Goal: Check status: Check status

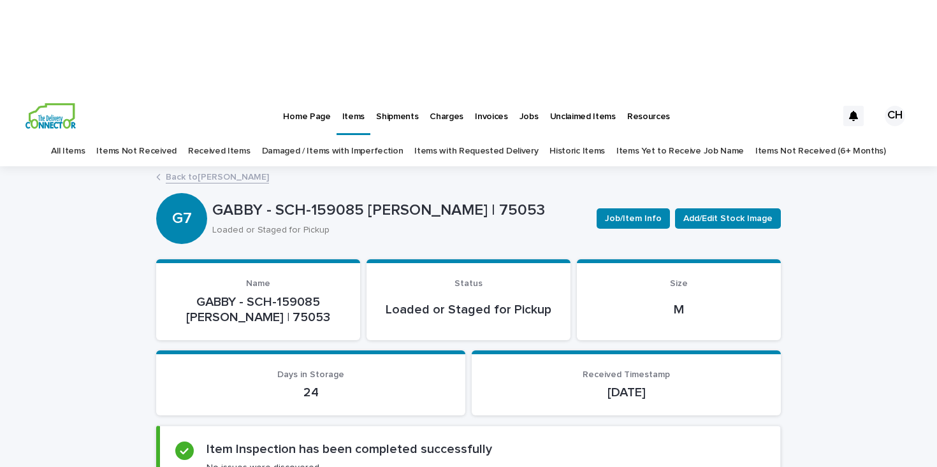
click at [218, 169] on link "Back to [PERSON_NAME]" at bounding box center [217, 176] width 103 height 15
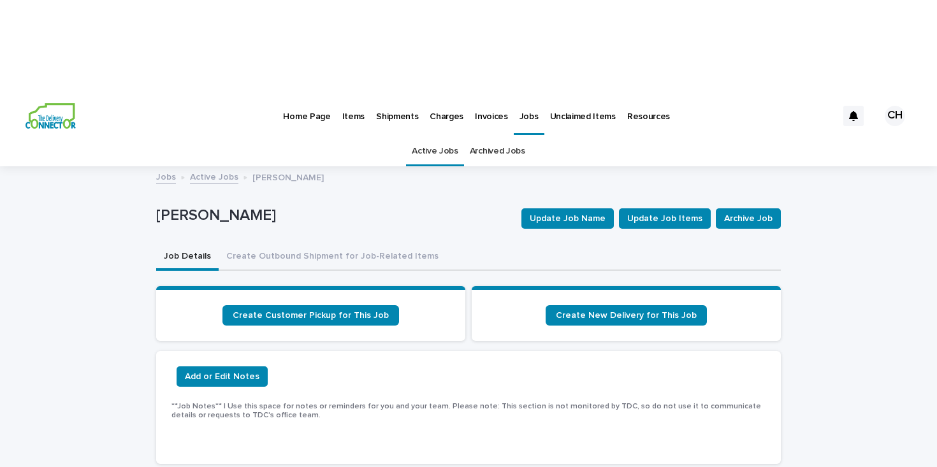
click at [33, 103] on img at bounding box center [51, 116] width 50 height 26
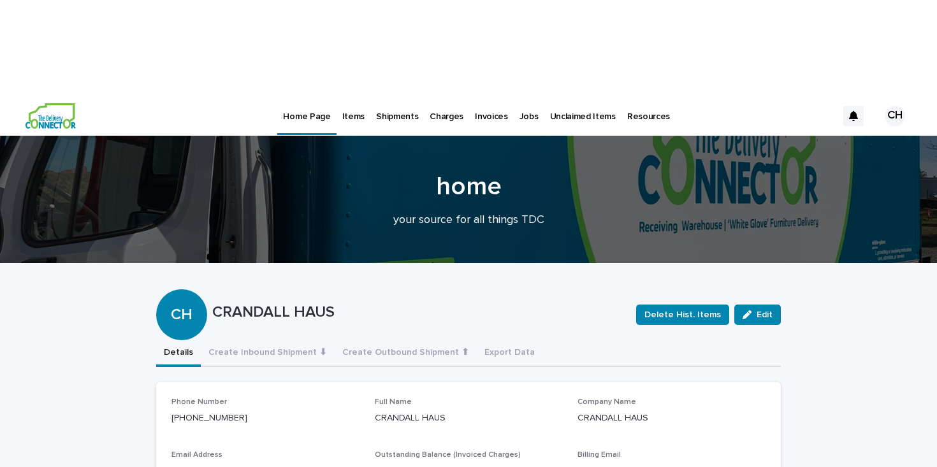
click at [475, 96] on p "Invoices" at bounding box center [491, 109] width 33 height 27
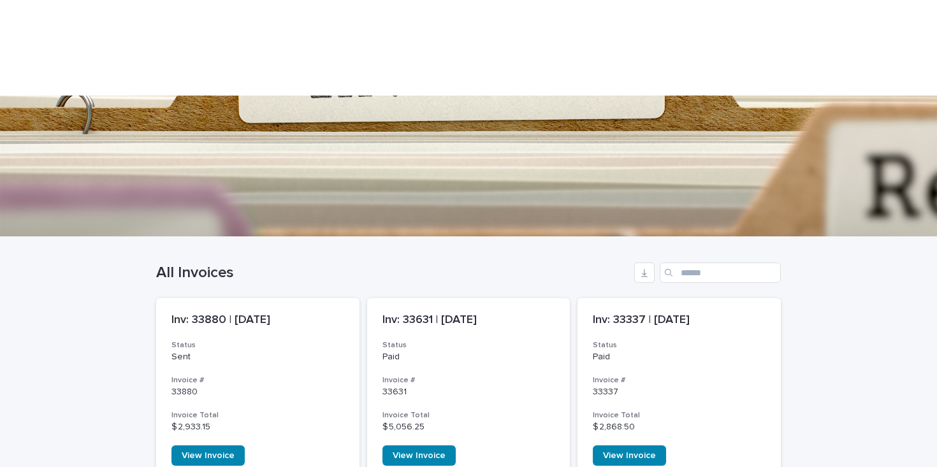
scroll to position [187, 0]
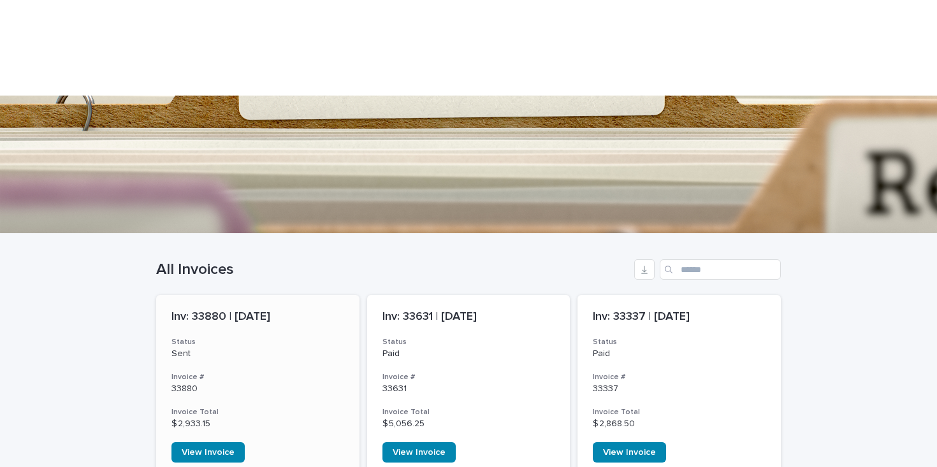
click at [198, 349] on p "Sent" at bounding box center [258, 354] width 173 height 11
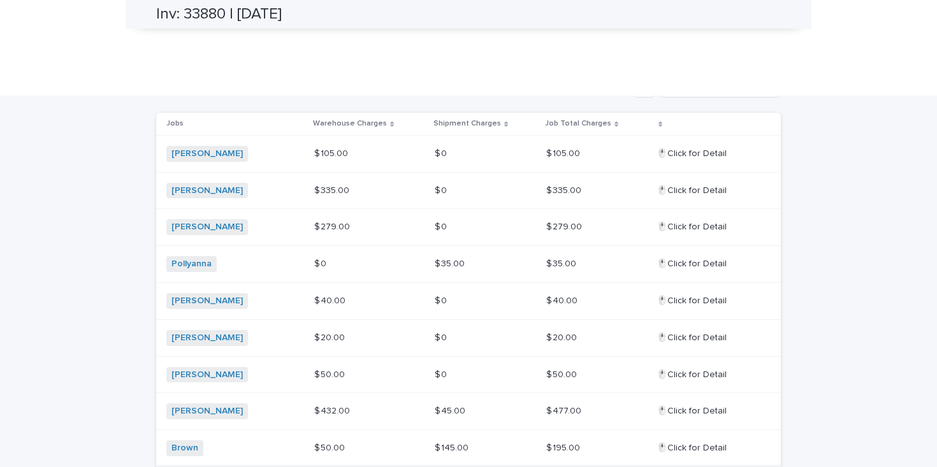
scroll to position [360, 0]
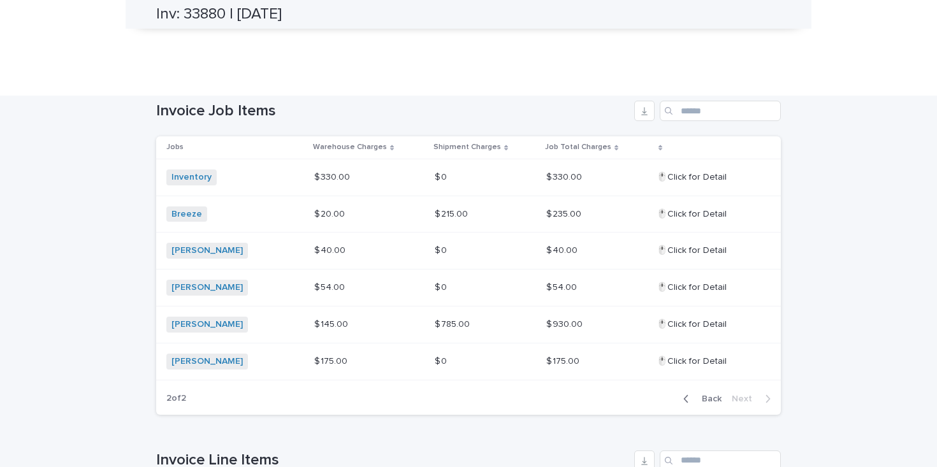
scroll to position [337, 0]
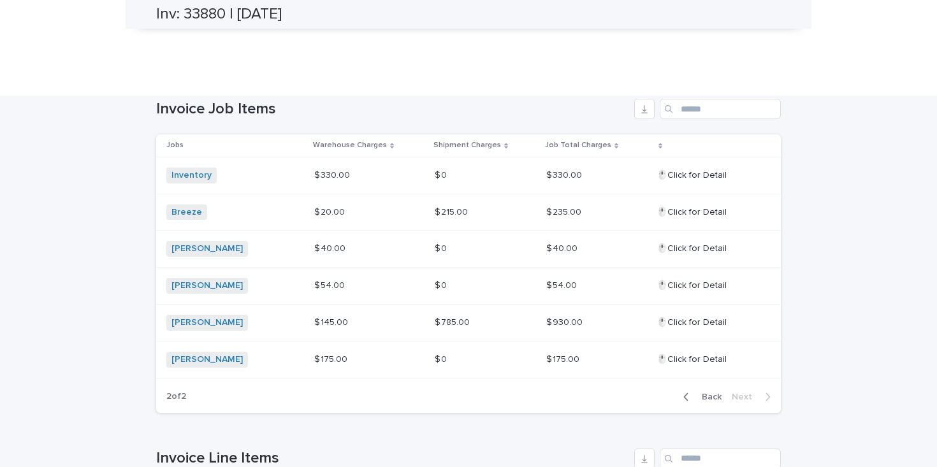
click at [719, 393] on span "Back" at bounding box center [707, 397] width 27 height 9
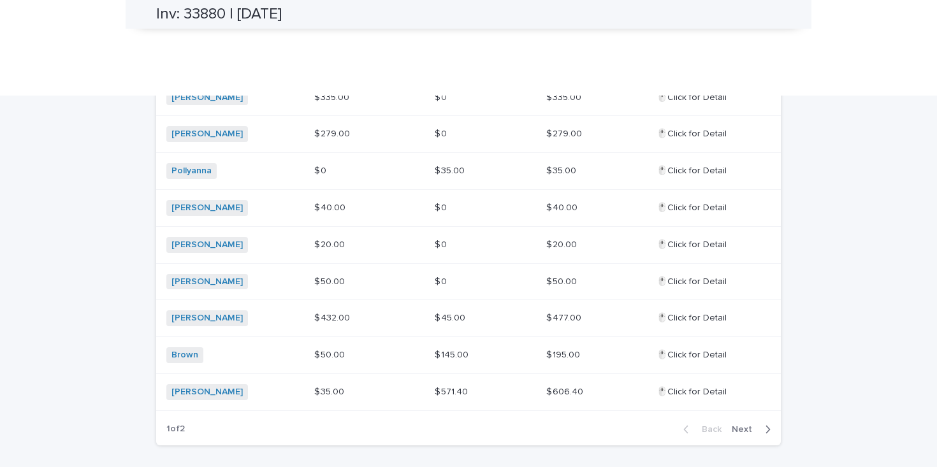
scroll to position [453, 0]
click at [750, 425] on span "Next" at bounding box center [746, 429] width 28 height 9
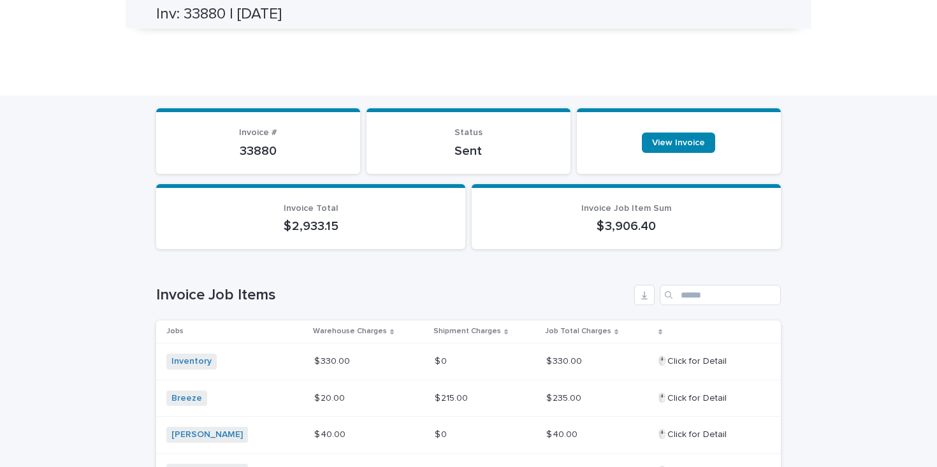
scroll to position [0, 0]
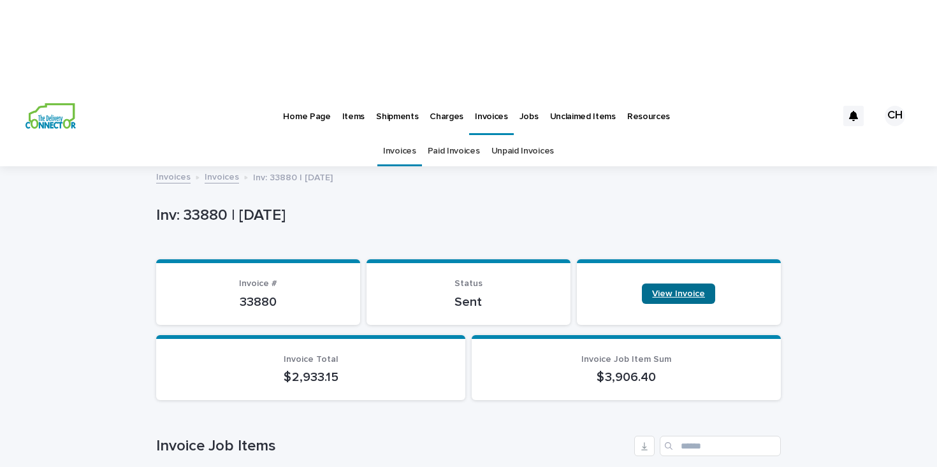
click at [680, 289] on span "View Invoice" at bounding box center [678, 293] width 53 height 9
drag, startPoint x: 590, startPoint y: 288, endPoint x: 713, endPoint y: 288, distance: 123.1
click at [713, 370] on p "$ 3,906.40" at bounding box center [626, 377] width 279 height 15
